Goal: Task Accomplishment & Management: Use online tool/utility

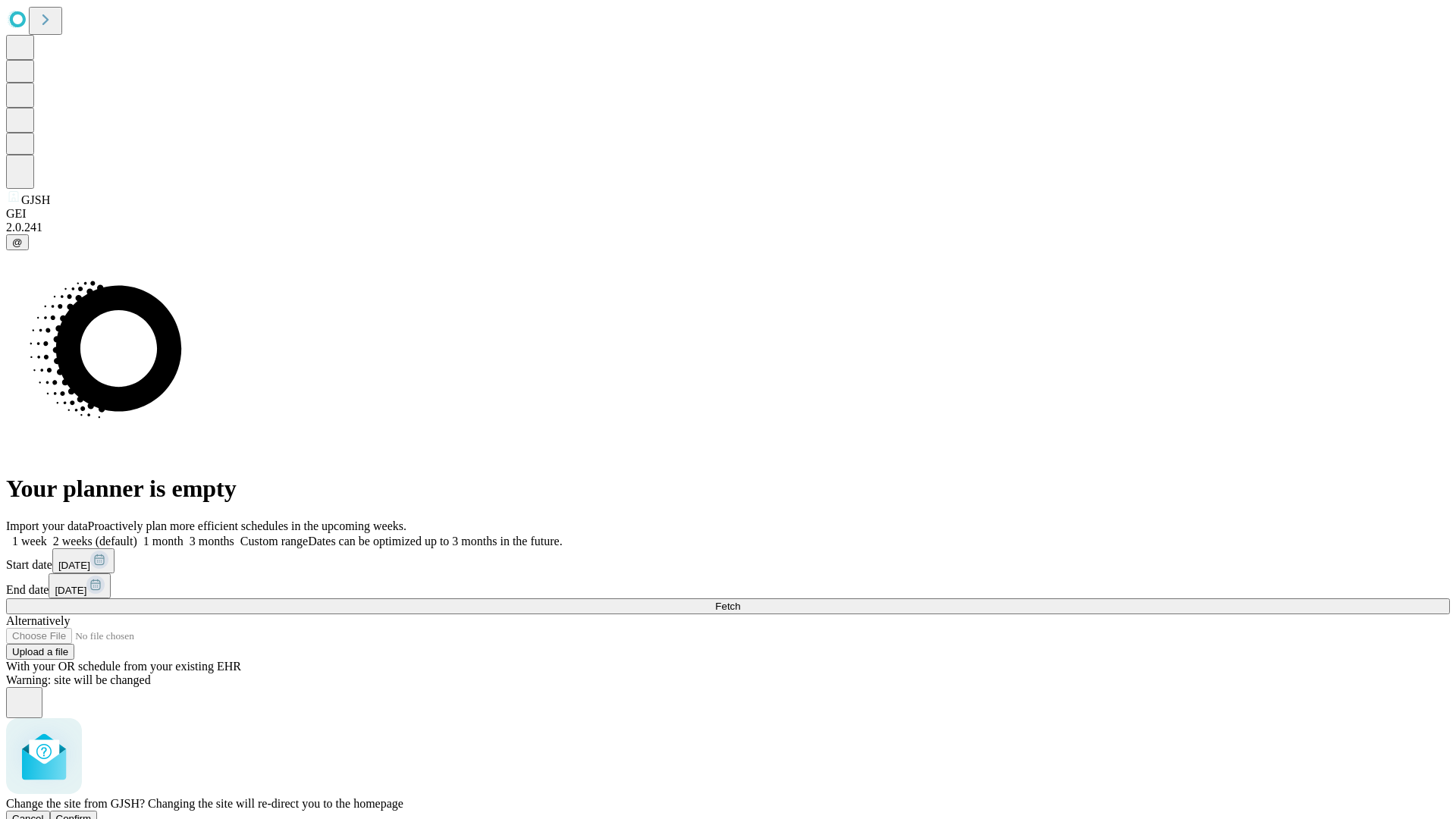
click at [92, 813] on span "Confirm" at bounding box center [73, 818] width 36 height 11
click at [47, 535] on label "1 week" at bounding box center [27, 541] width 41 height 13
click at [740, 601] on span "Fetch" at bounding box center [728, 606] width 25 height 11
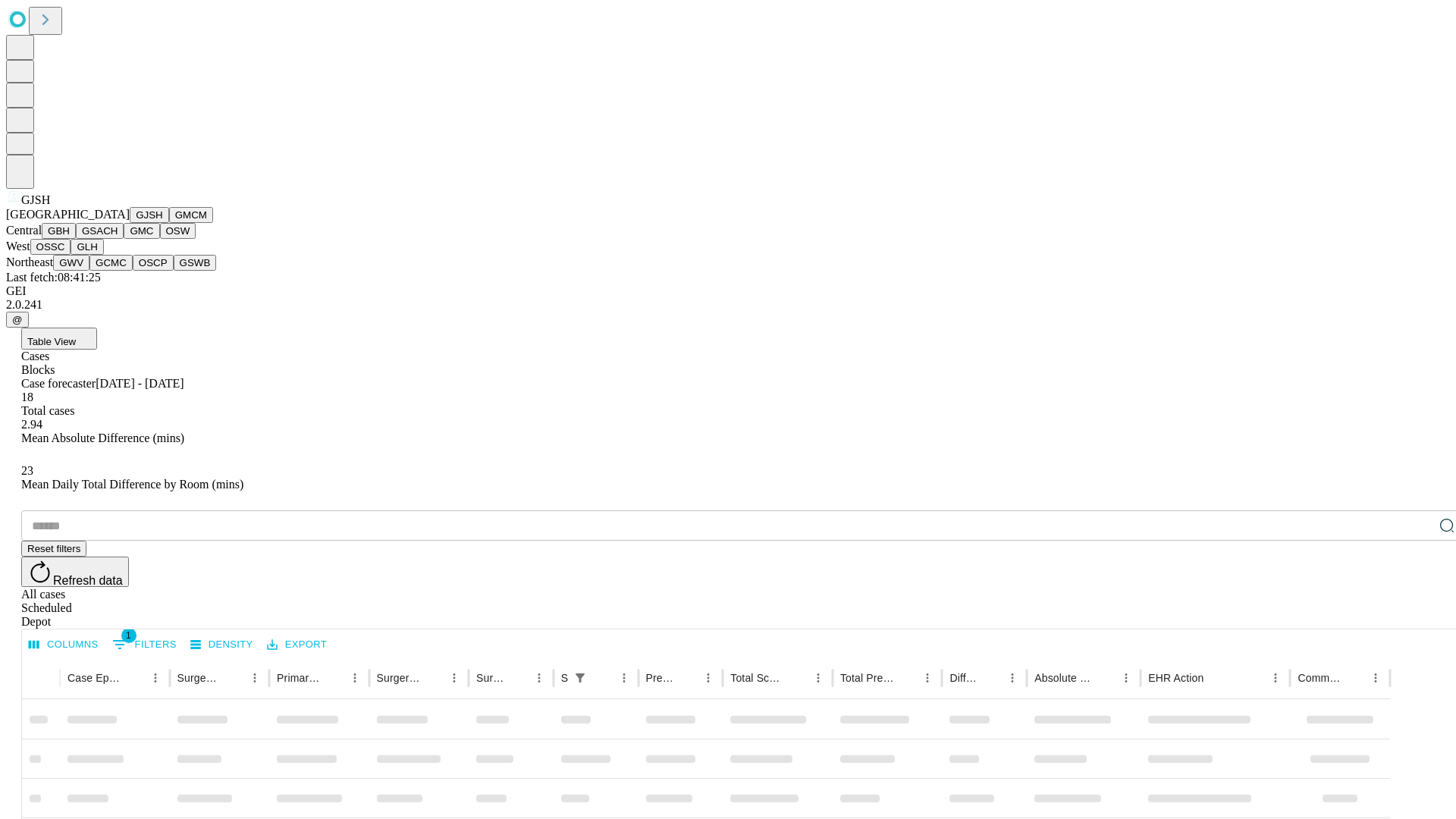
click at [169, 223] on button "GMCM" at bounding box center [191, 215] width 44 height 16
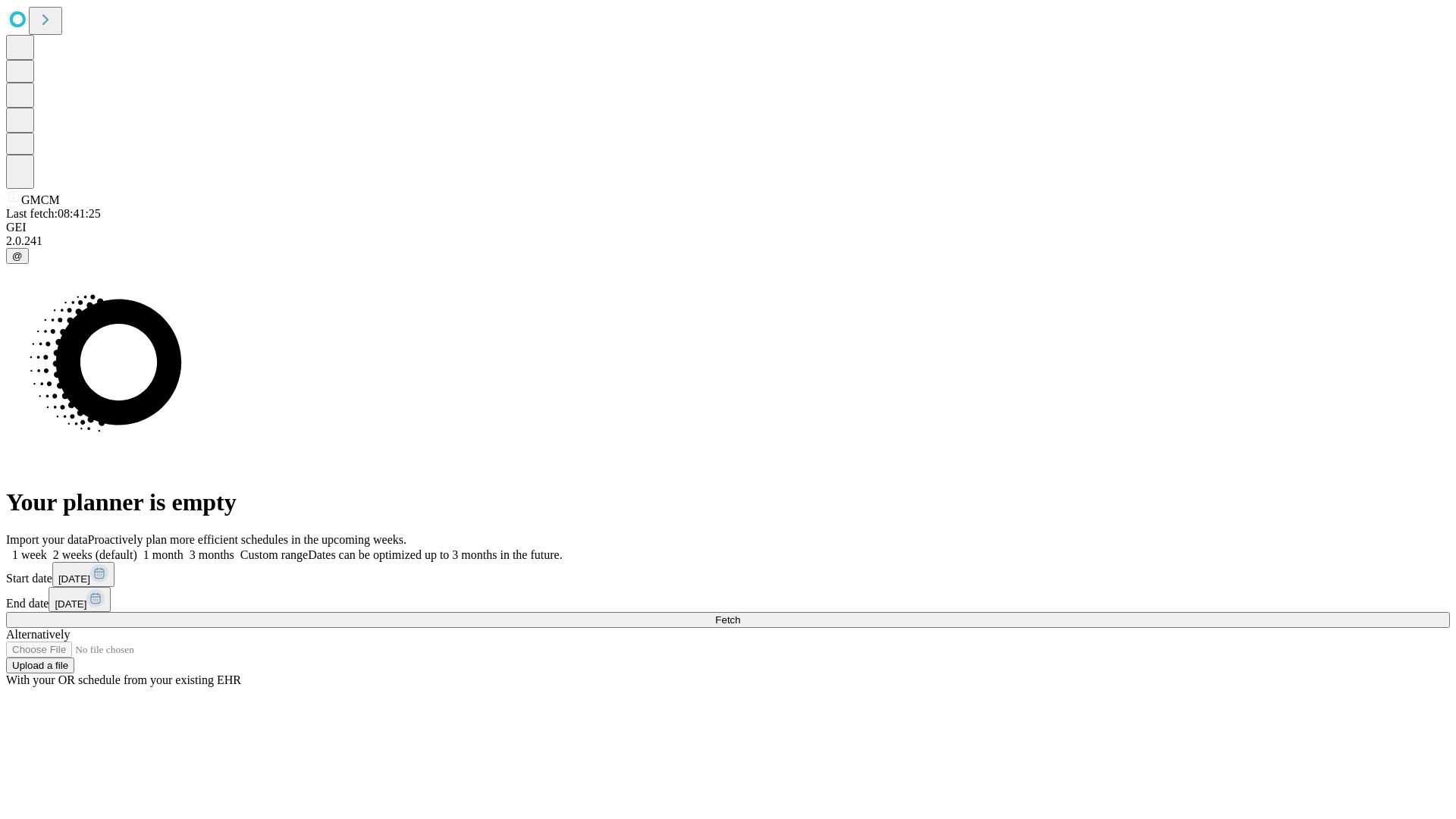
click at [47, 549] on label "1 week" at bounding box center [27, 555] width 41 height 13
click at [740, 615] on span "Fetch" at bounding box center [728, 620] width 25 height 11
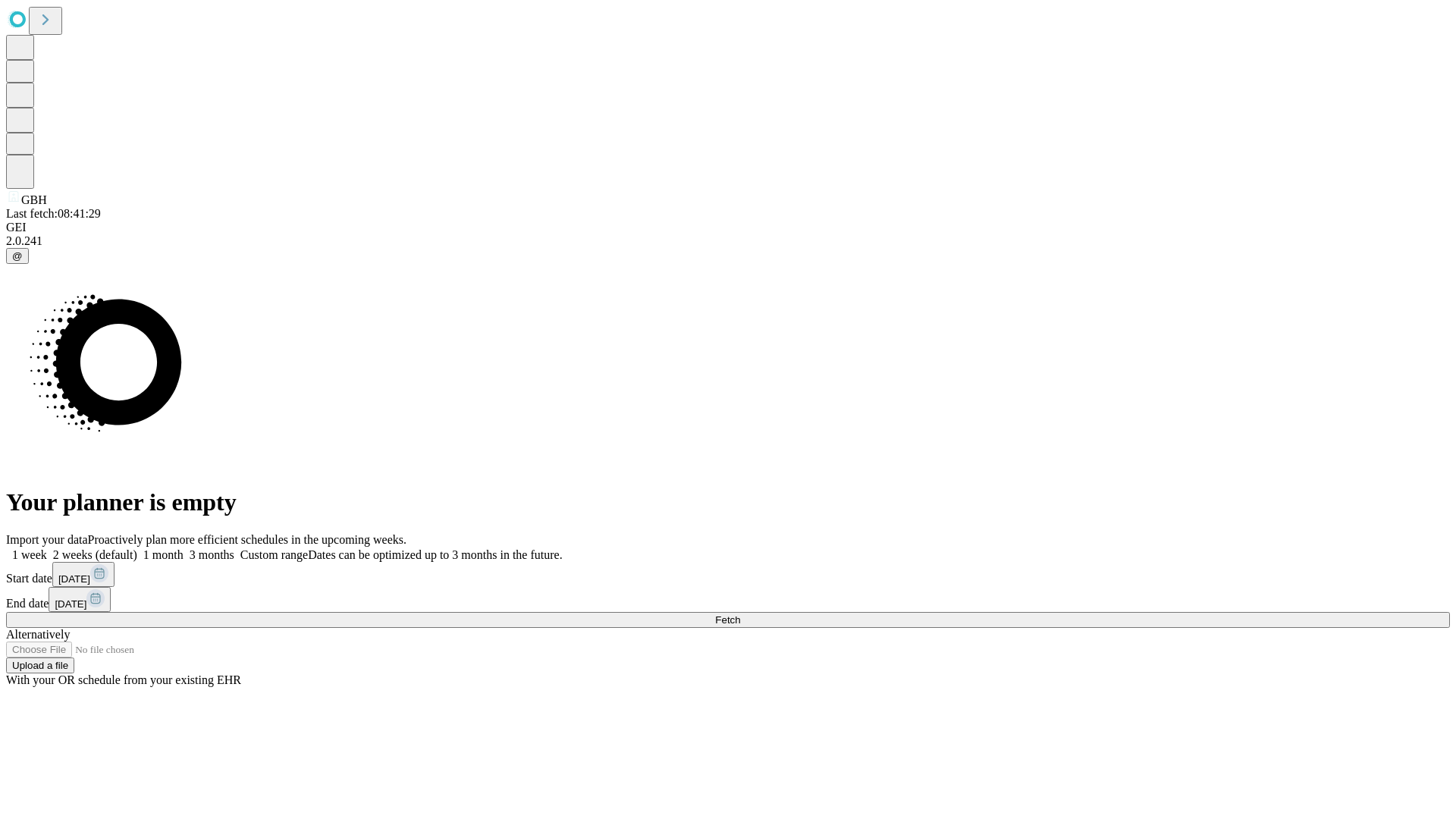
click at [47, 549] on label "1 week" at bounding box center [27, 555] width 41 height 13
click at [740, 615] on span "Fetch" at bounding box center [728, 620] width 25 height 11
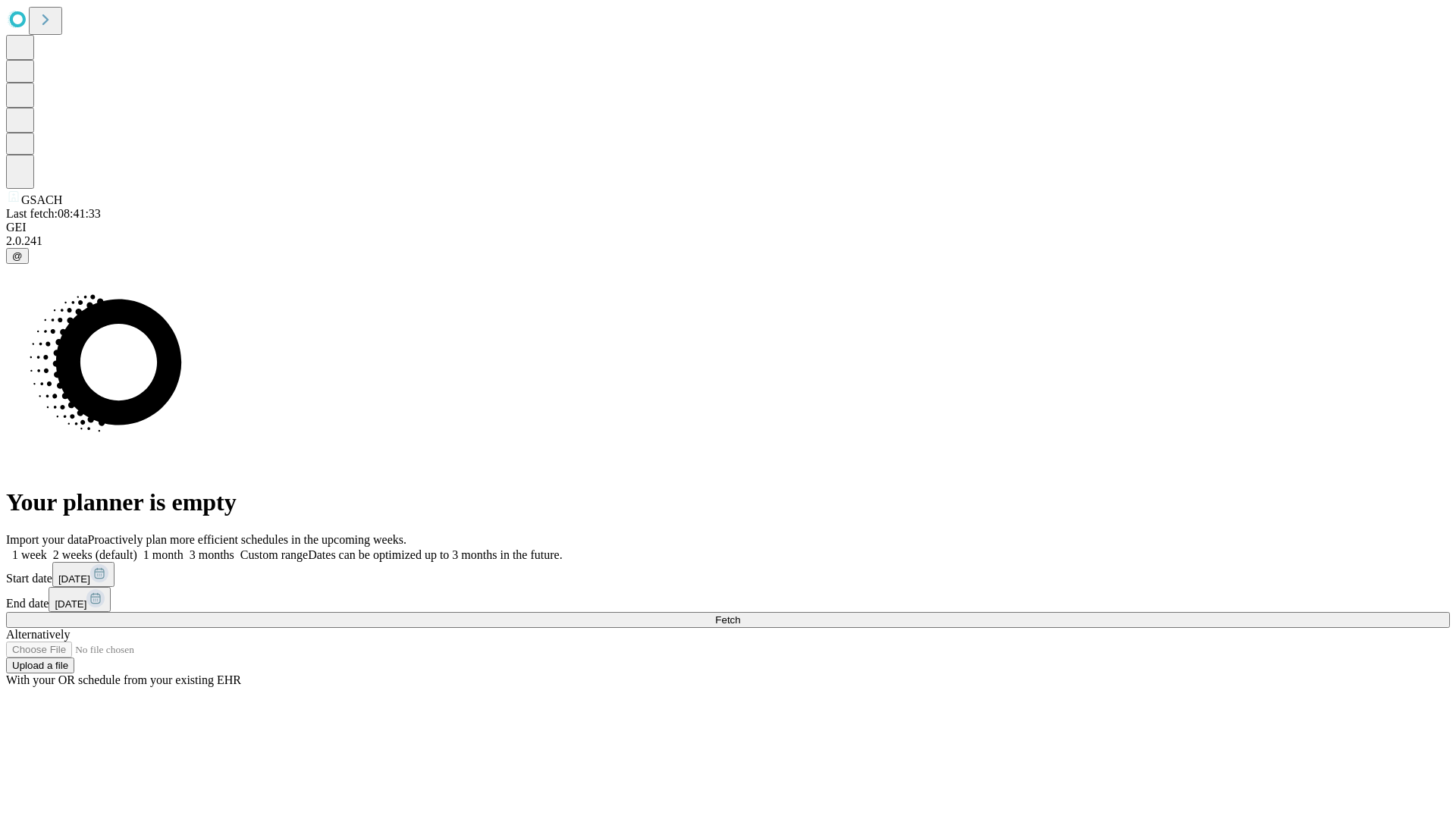
click at [47, 549] on label "1 week" at bounding box center [27, 555] width 41 height 13
click at [740, 615] on span "Fetch" at bounding box center [728, 620] width 25 height 11
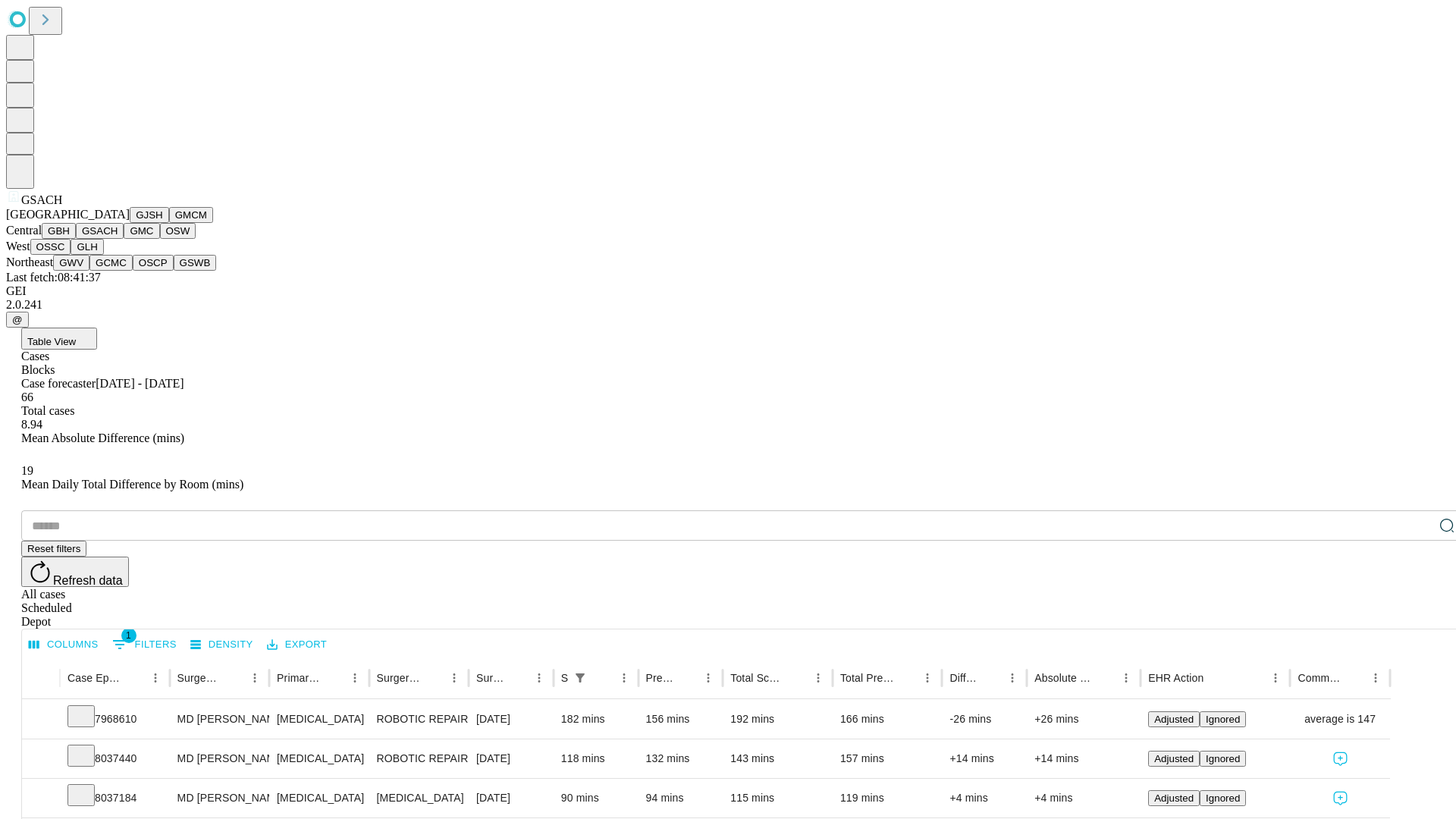
click at [124, 239] on button "GMC" at bounding box center [142, 230] width 36 height 16
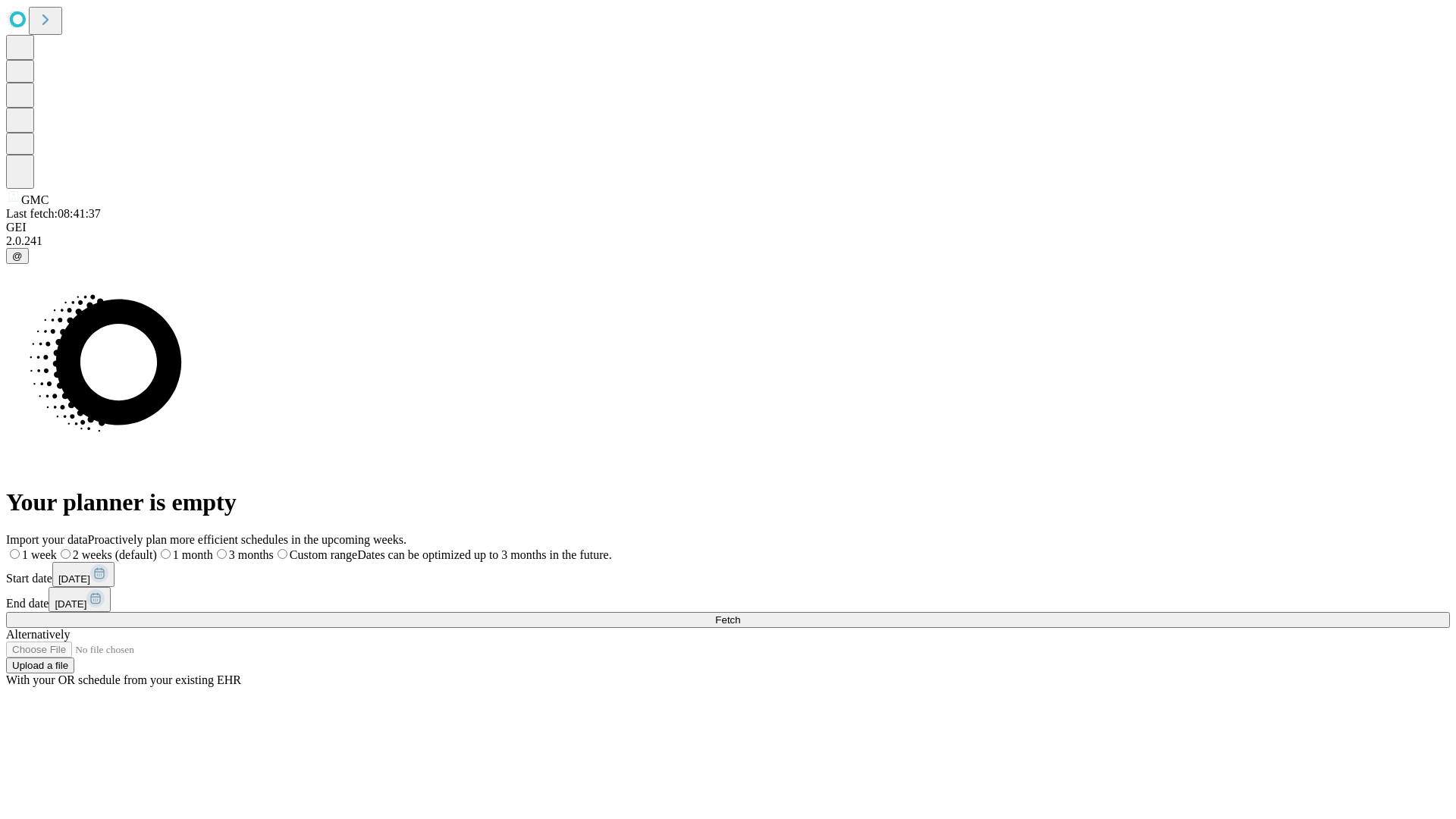
click at [57, 549] on label "1 week" at bounding box center [31, 555] width 50 height 13
click at [740, 615] on span "Fetch" at bounding box center [728, 620] width 25 height 11
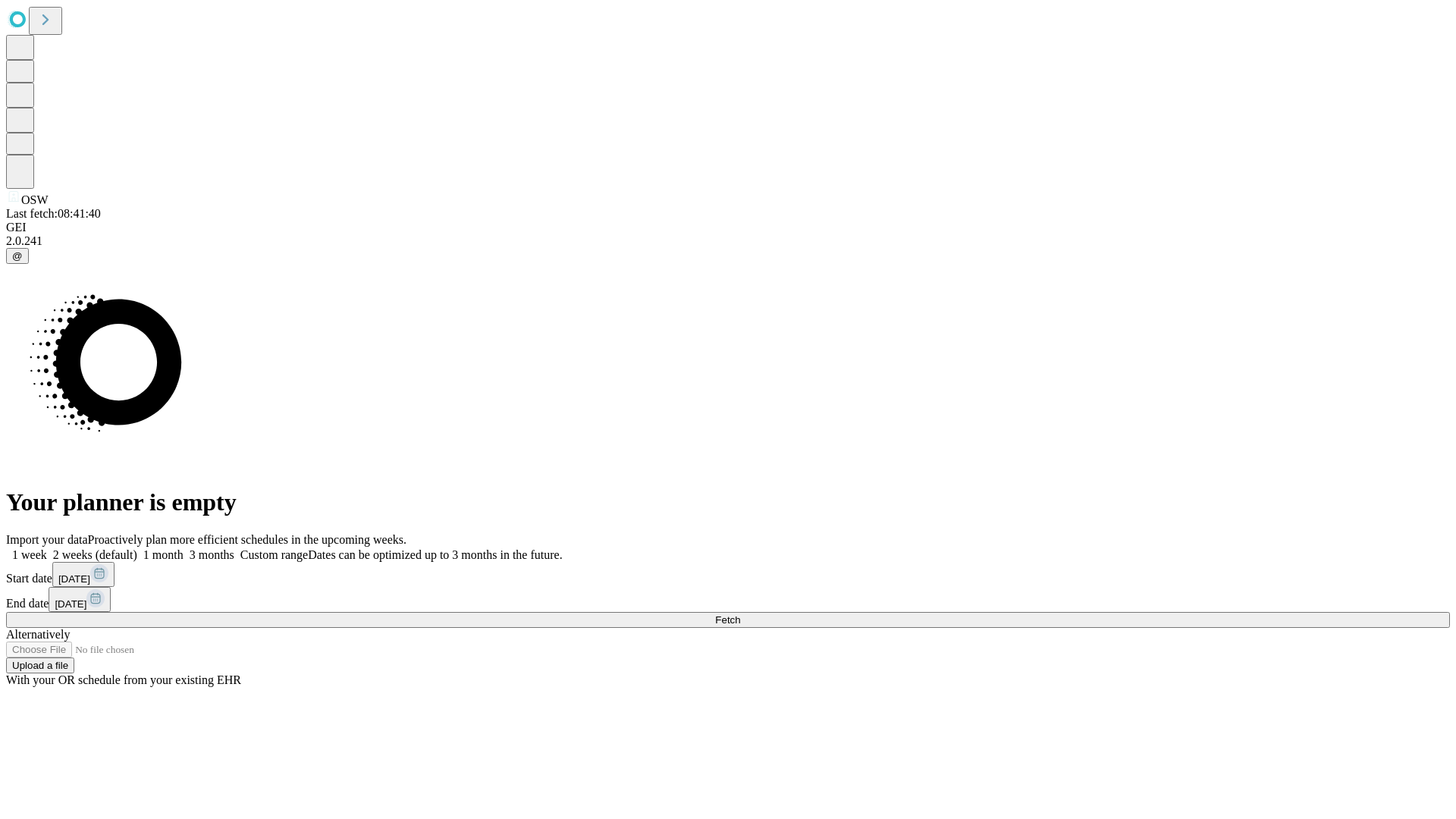
click at [47, 549] on label "1 week" at bounding box center [27, 555] width 41 height 13
click at [740, 615] on span "Fetch" at bounding box center [728, 620] width 25 height 11
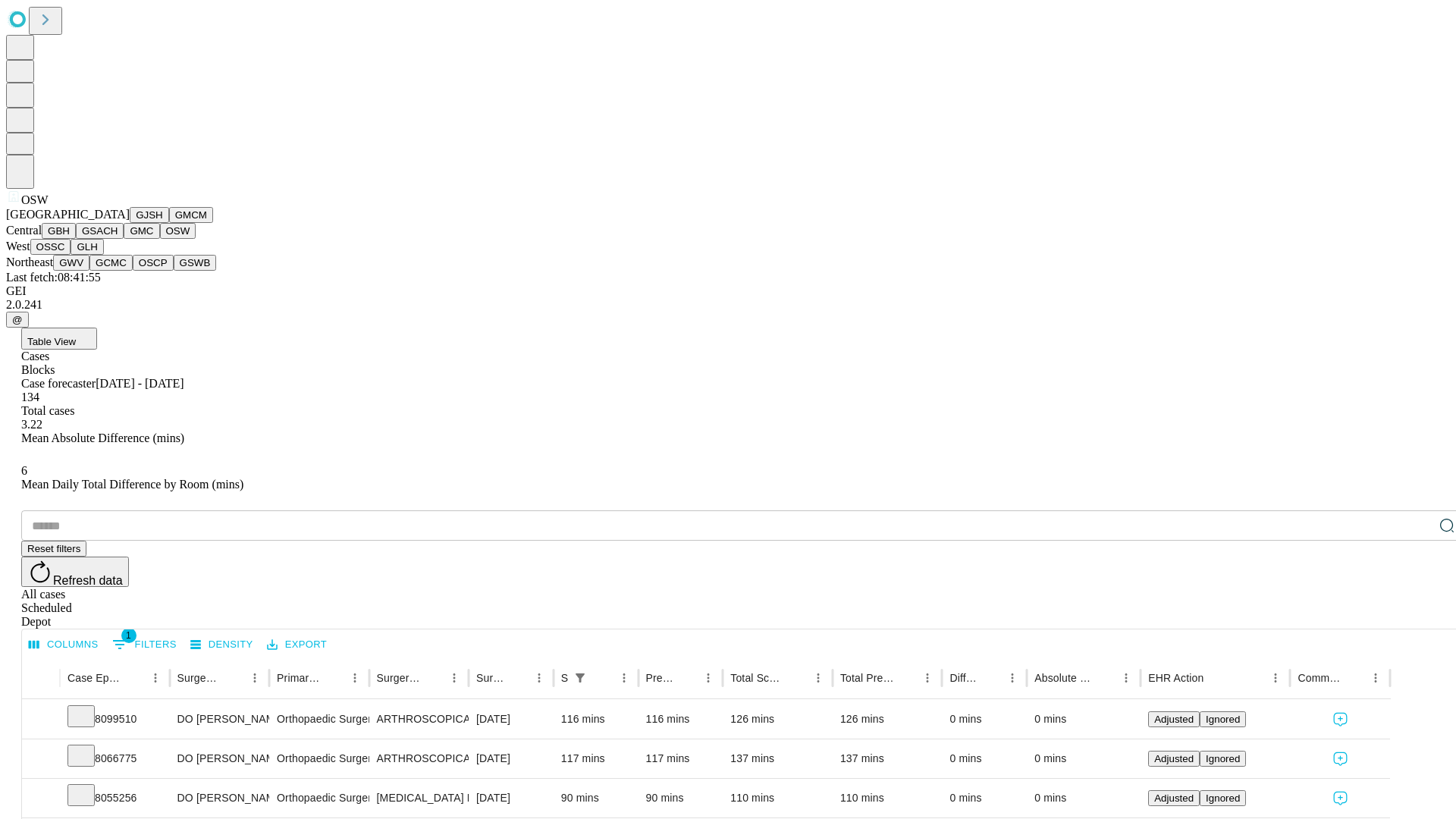
click at [71, 255] on button "OSSC" at bounding box center [51, 246] width 41 height 16
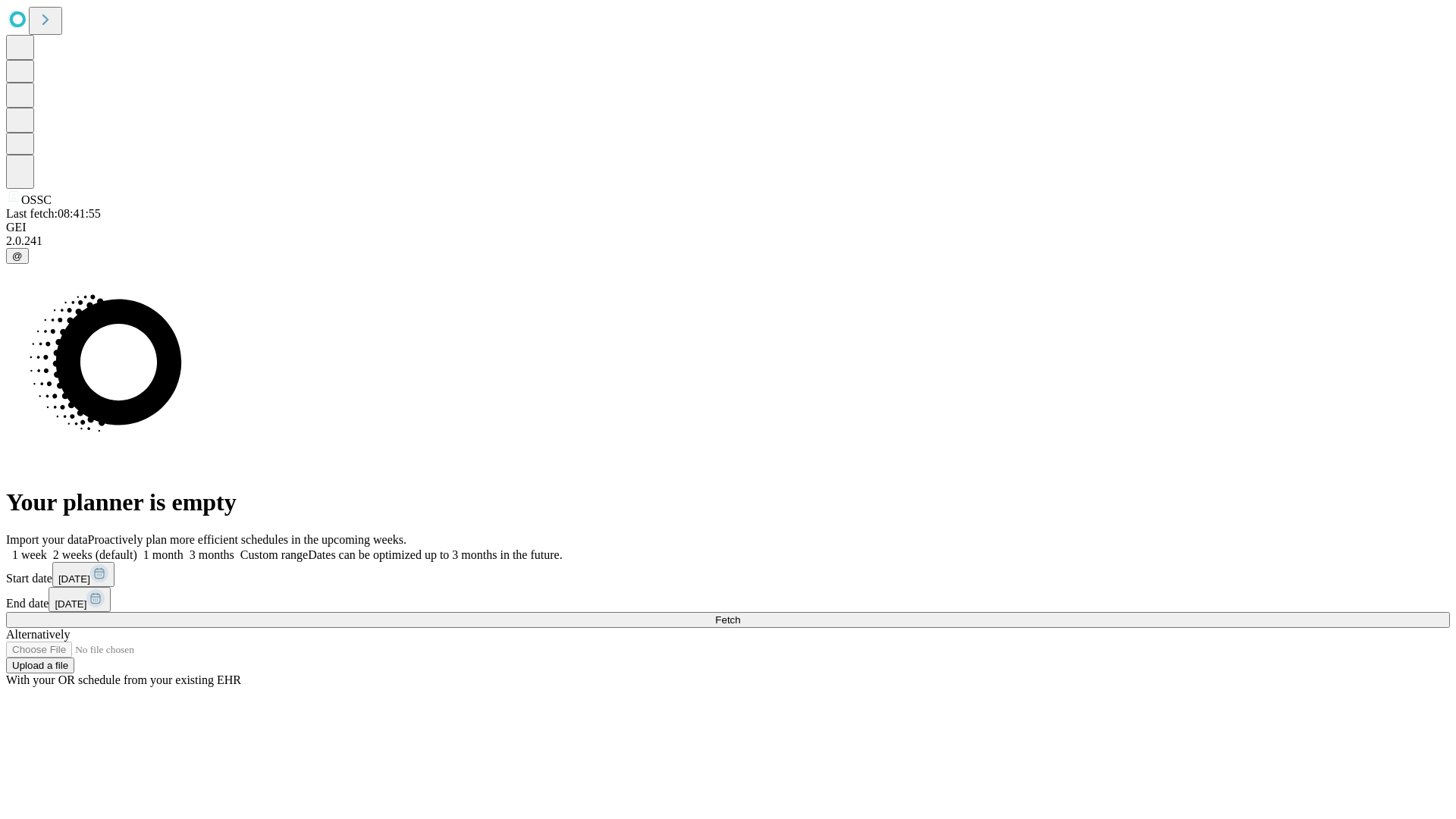
click at [740, 615] on span "Fetch" at bounding box center [728, 620] width 25 height 11
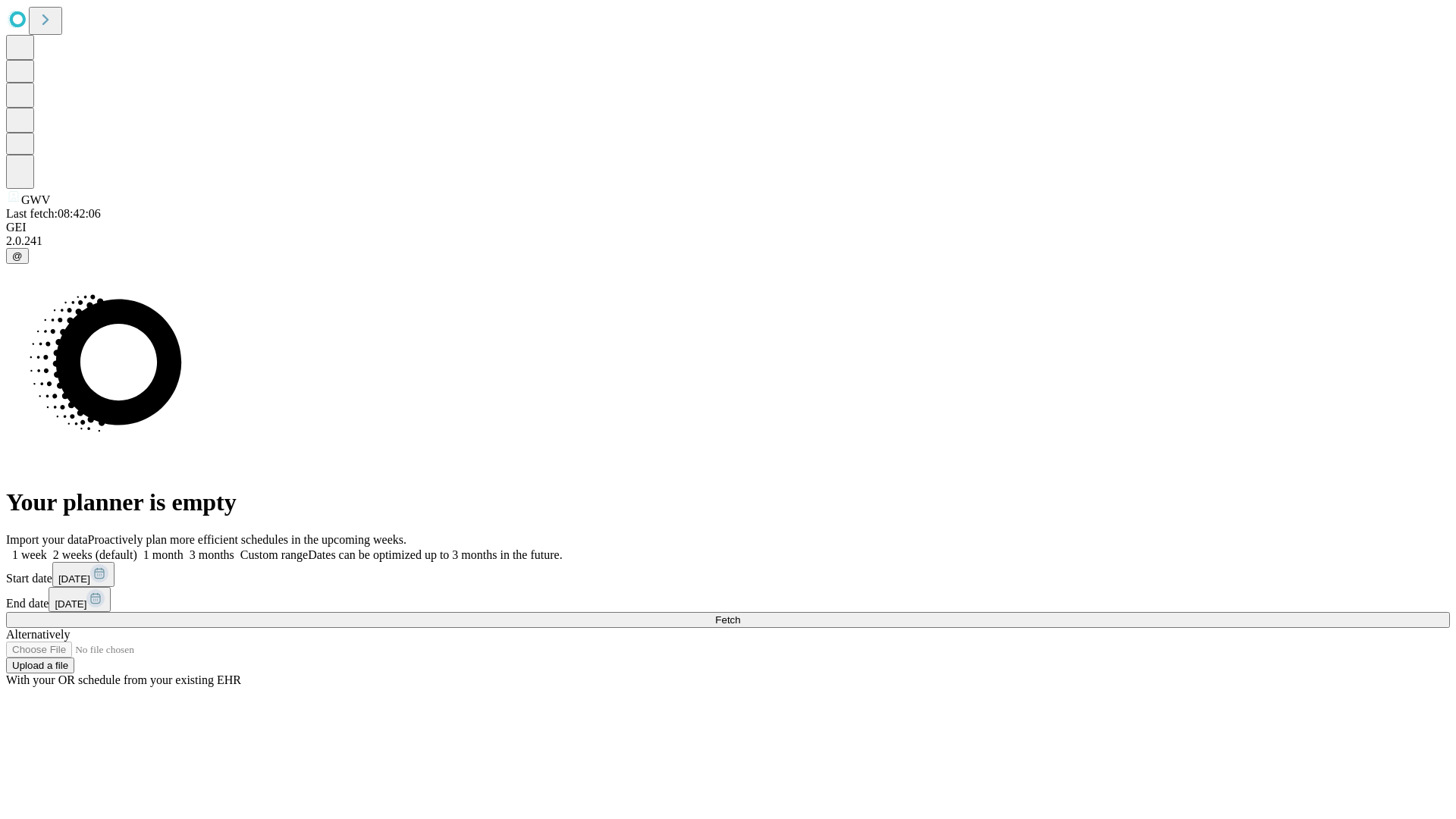
click at [47, 549] on label "1 week" at bounding box center [27, 555] width 41 height 13
click at [740, 615] on span "Fetch" at bounding box center [728, 620] width 25 height 11
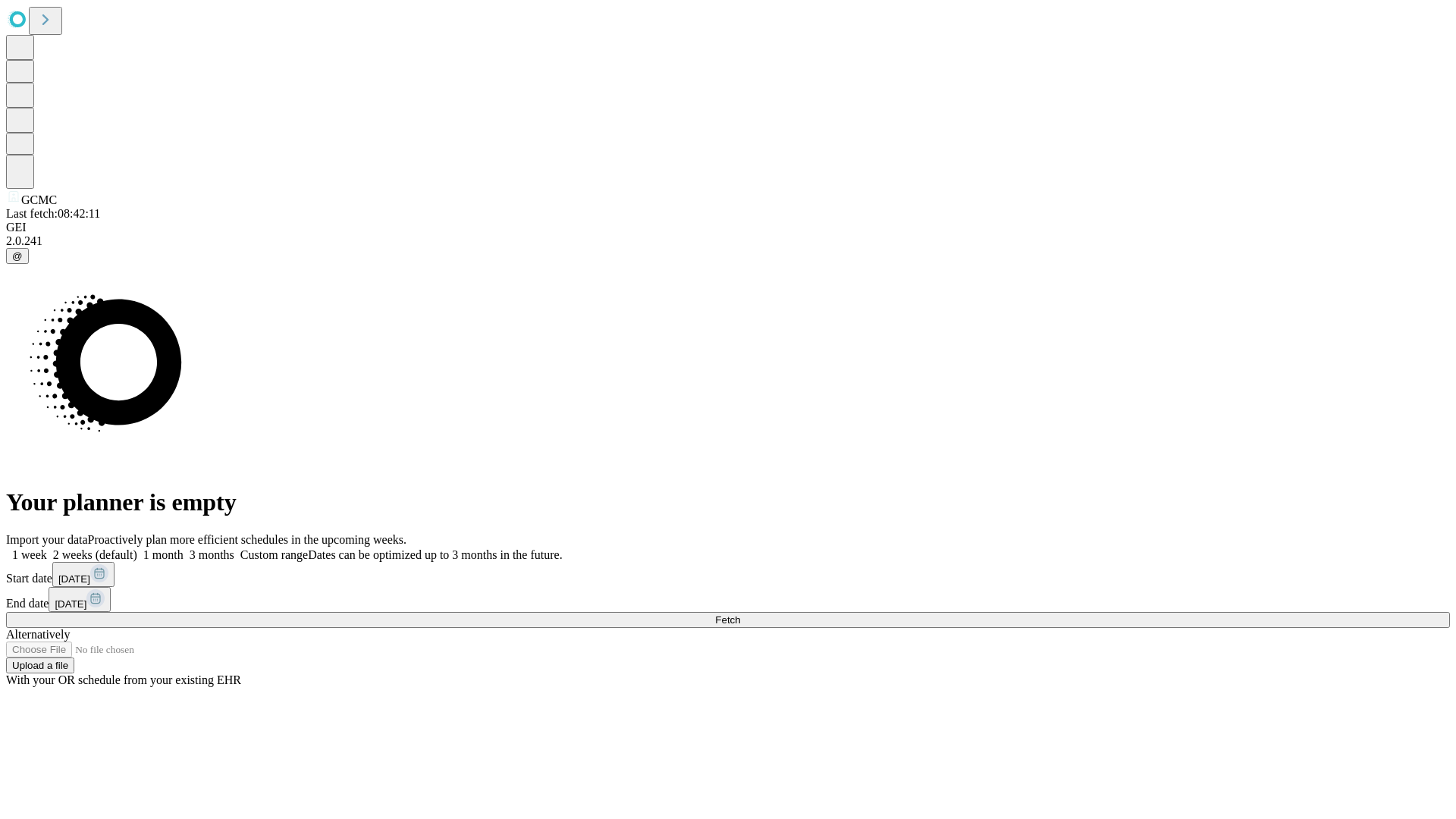
click at [740, 615] on span "Fetch" at bounding box center [728, 620] width 25 height 11
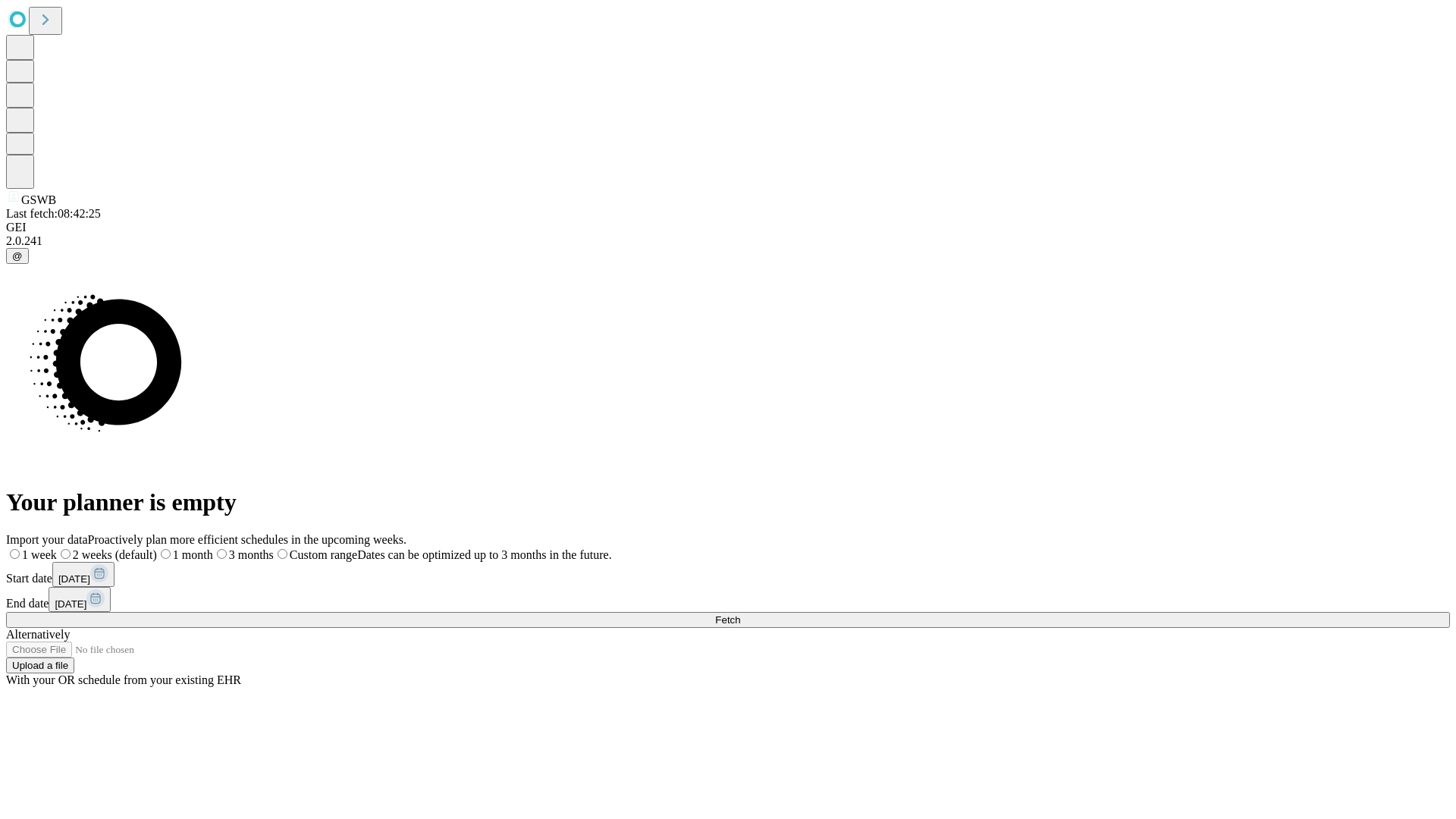
click at [57, 549] on label "1 week" at bounding box center [31, 555] width 50 height 13
click at [740, 615] on span "Fetch" at bounding box center [728, 620] width 25 height 11
